Goal: Entertainment & Leisure: Consume media (video, audio)

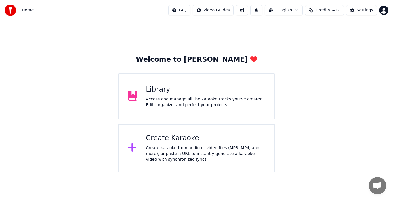
click at [187, 104] on div "Access and manage all the karaoke tracks you’ve created. Edit, organize, and pe…" at bounding box center [205, 103] width 119 height 12
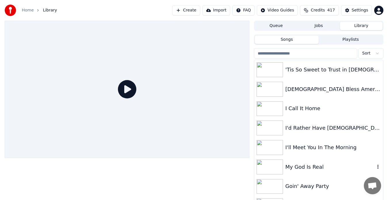
drag, startPoint x: 272, startPoint y: 176, endPoint x: 270, endPoint y: 172, distance: 4.6
click at [270, 172] on div "My God Is Real" at bounding box center [318, 168] width 129 height 20
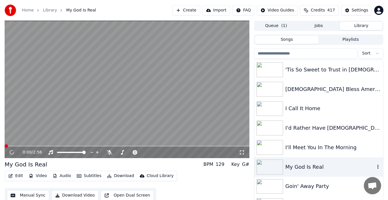
click at [270, 172] on img at bounding box center [270, 167] width 26 height 15
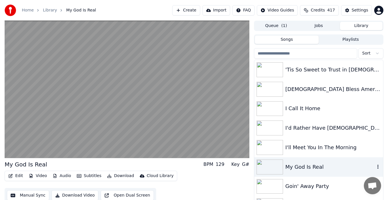
click at [242, 158] on video at bounding box center [127, 90] width 245 height 138
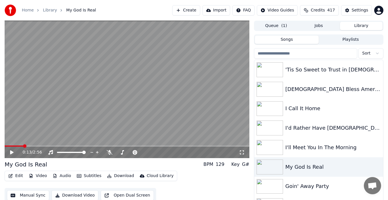
click at [241, 153] on icon at bounding box center [242, 152] width 6 height 5
